Goal: Task Accomplishment & Management: Use online tool/utility

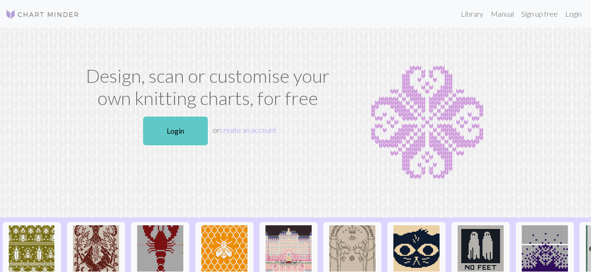
click at [182, 126] on link "Login" at bounding box center [175, 130] width 65 height 29
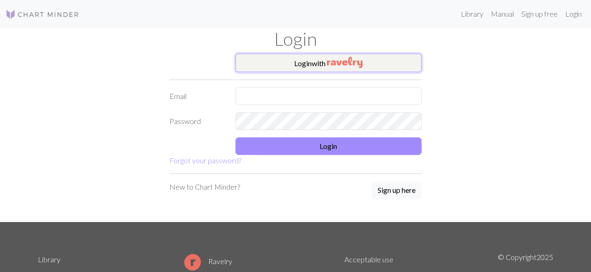
click at [248, 59] on button "Login with" at bounding box center [329, 63] width 187 height 18
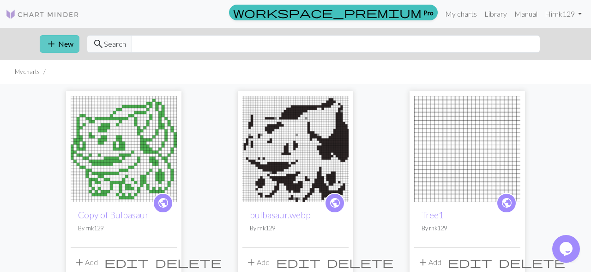
click at [54, 44] on span "add" at bounding box center [51, 43] width 11 height 13
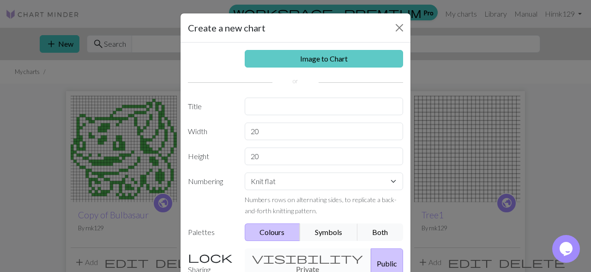
click at [256, 57] on link "Image to Chart" at bounding box center [324, 59] width 159 height 18
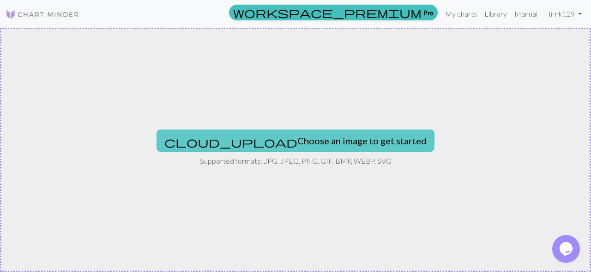
click at [297, 138] on button "cloud_upload Choose an image to get started" at bounding box center [296, 140] width 278 height 22
type input "C:\fakepath\Sandia.png"
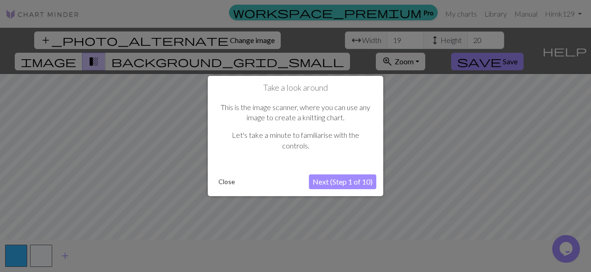
click at [341, 179] on button "Next (Step 1 of 10)" at bounding box center [342, 181] width 67 height 15
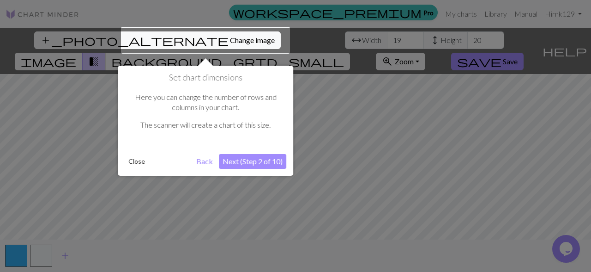
click at [139, 158] on button "Close" at bounding box center [137, 161] width 24 height 14
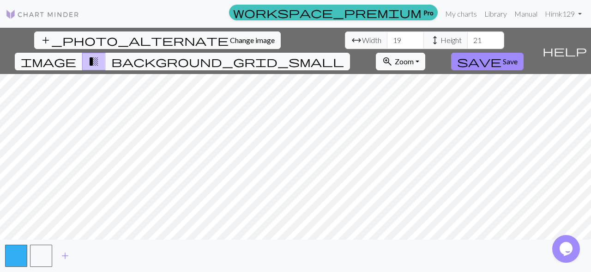
click at [467, 39] on input "21" at bounding box center [485, 40] width 37 height 18
click at [467, 39] on input "22" at bounding box center [485, 40] width 37 height 18
click at [467, 39] on input "23" at bounding box center [485, 40] width 37 height 18
click at [467, 39] on input "24" at bounding box center [485, 40] width 37 height 18
click at [467, 39] on input "25" at bounding box center [485, 40] width 37 height 18
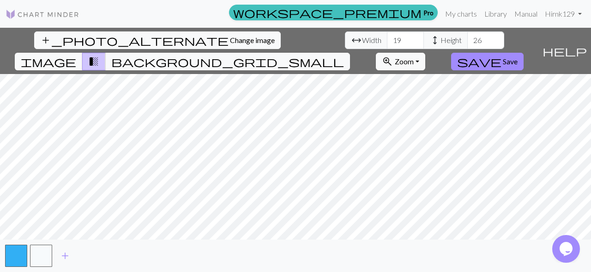
type input "26"
click at [467, 39] on input "26" at bounding box center [485, 40] width 37 height 18
click at [387, 39] on input "20" at bounding box center [405, 40] width 37 height 18
click at [387, 39] on input "21" at bounding box center [405, 40] width 37 height 18
click at [387, 39] on input "22" at bounding box center [405, 40] width 37 height 18
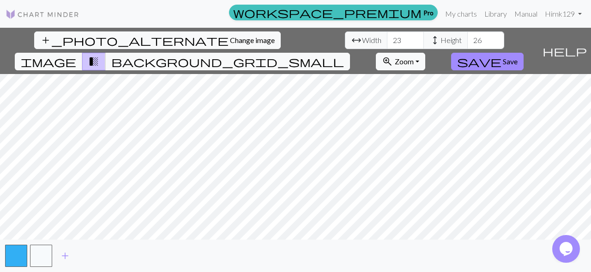
click at [387, 39] on input "23" at bounding box center [405, 40] width 37 height 18
click at [387, 44] on input "23" at bounding box center [405, 40] width 37 height 18
click at [387, 37] on input "20" at bounding box center [405, 40] width 37 height 18
click at [387, 37] on input "21" at bounding box center [405, 40] width 37 height 18
click at [387, 37] on input "22" at bounding box center [405, 40] width 37 height 18
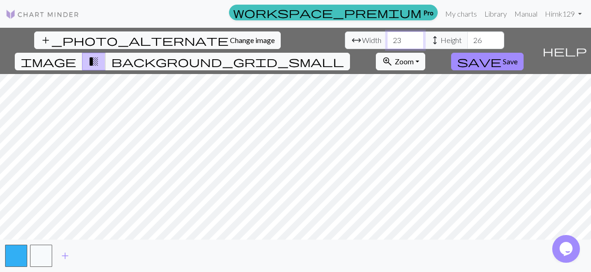
click at [387, 37] on input "23" at bounding box center [405, 40] width 37 height 18
click at [387, 37] on input "24" at bounding box center [405, 40] width 37 height 18
click at [387, 37] on input "25" at bounding box center [405, 40] width 37 height 18
click at [362, 44] on span "Width" at bounding box center [371, 40] width 19 height 11
type input "26"
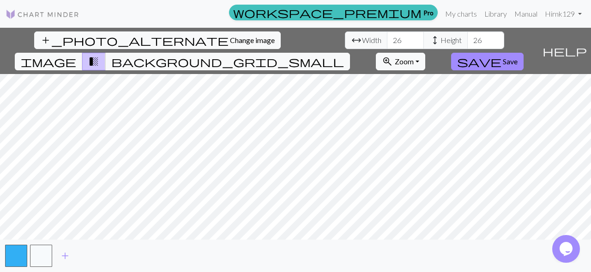
click at [387, 39] on input "26" at bounding box center [405, 40] width 37 height 18
click at [230, 42] on span "Change image" at bounding box center [252, 40] width 45 height 9
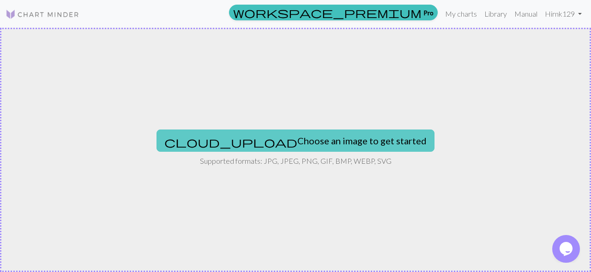
click at [323, 143] on button "cloud_upload Choose an image to get started" at bounding box center [296, 140] width 278 height 22
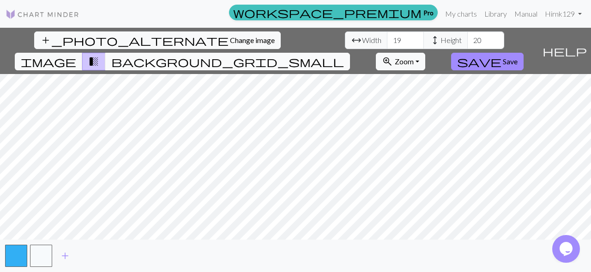
click at [350, 53] on button "background_grid_small" at bounding box center [227, 62] width 245 height 18
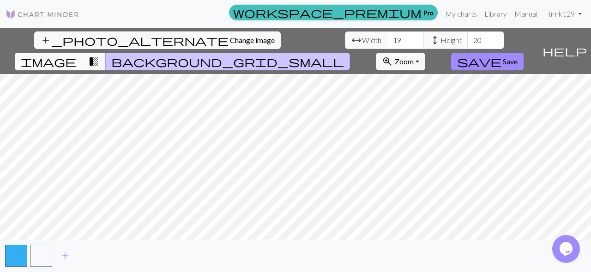
click at [350, 53] on button "background_grid_small" at bounding box center [227, 62] width 245 height 18
click at [106, 53] on button "transition_fade" at bounding box center [94, 62] width 24 height 18
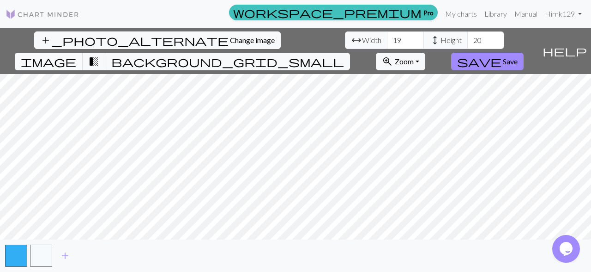
click at [76, 55] on span "image" at bounding box center [48, 61] width 55 height 13
click at [429, 39] on span "height" at bounding box center [434, 40] width 11 height 13
click at [467, 38] on input "21" at bounding box center [485, 40] width 37 height 18
click at [467, 38] on input "22" at bounding box center [485, 40] width 37 height 18
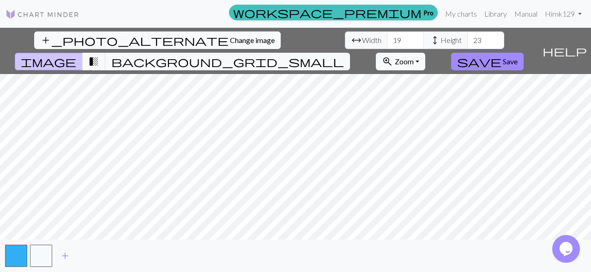
type input "23"
click at [467, 38] on input "23" at bounding box center [485, 40] width 37 height 18
click at [387, 39] on input "20" at bounding box center [405, 40] width 37 height 18
click at [387, 39] on input "21" at bounding box center [405, 40] width 37 height 18
click at [387, 39] on input "23" at bounding box center [405, 40] width 37 height 18
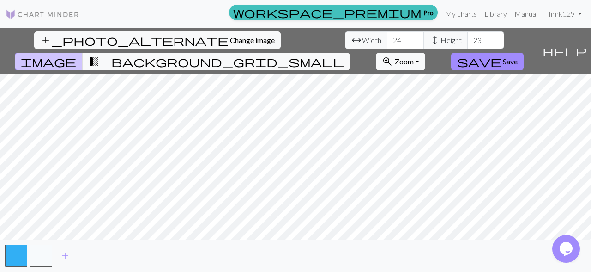
click at [387, 39] on input "24" at bounding box center [405, 40] width 37 height 18
type input "25"
click at [387, 39] on input "25" at bounding box center [405, 40] width 37 height 18
click at [467, 40] on input "24" at bounding box center [485, 40] width 37 height 18
type input "25"
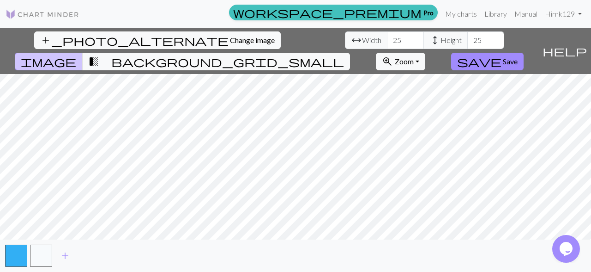
click at [467, 40] on input "25" at bounding box center [485, 40] width 37 height 18
click at [99, 55] on span "transition_fade" at bounding box center [93, 61] width 11 height 13
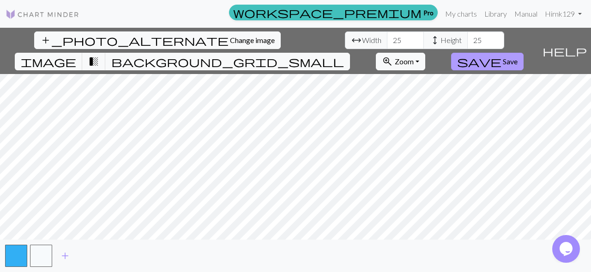
click at [518, 57] on span "Save" at bounding box center [510, 61] width 15 height 9
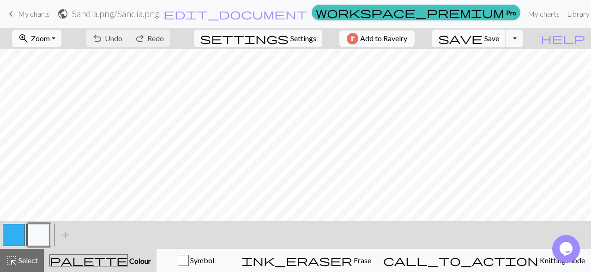
click at [499, 41] on span "Save" at bounding box center [491, 38] width 15 height 9
click at [525, 48] on div "save Save Save Toggle Dropdown file_copy Save a copy save_alt Download" at bounding box center [477, 38] width 104 height 21
click at [523, 42] on button "Toggle Dropdown" at bounding box center [514, 39] width 18 height 18
click at [516, 75] on button "save_alt Download" at bounding box center [446, 73] width 152 height 15
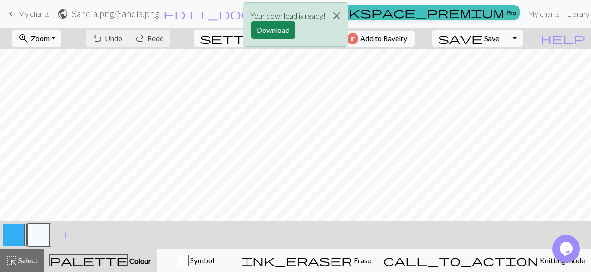
click at [28, 17] on div "Your download is ready! Download" at bounding box center [295, 27] width 591 height 54
click at [32, 12] on div "Your download is ready! Download" at bounding box center [295, 27] width 591 height 54
click at [459, 11] on div "Your download is ready! Download" at bounding box center [295, 27] width 591 height 54
click at [57, 30] on div "Your download is ready! Download" at bounding box center [295, 27] width 591 height 54
click at [278, 33] on button "Download" at bounding box center [273, 30] width 45 height 18
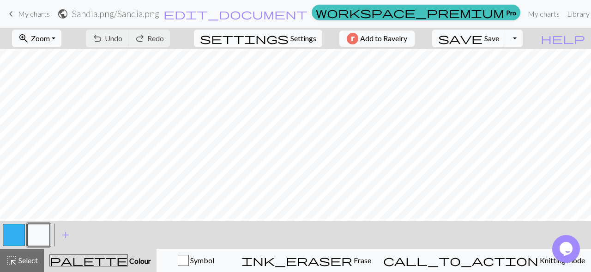
click at [41, 17] on span "My charts" at bounding box center [34, 13] width 32 height 9
